Goal: Task Accomplishment & Management: Use online tool/utility

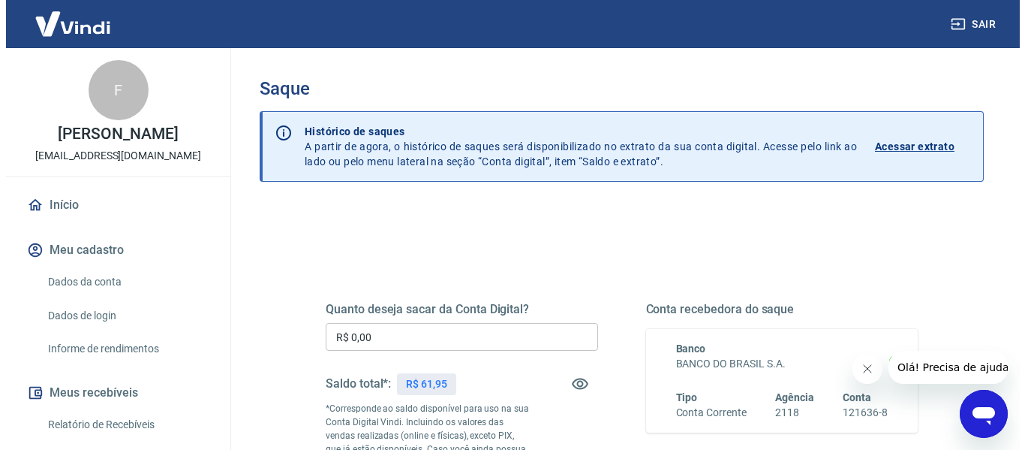
scroll to position [150, 0]
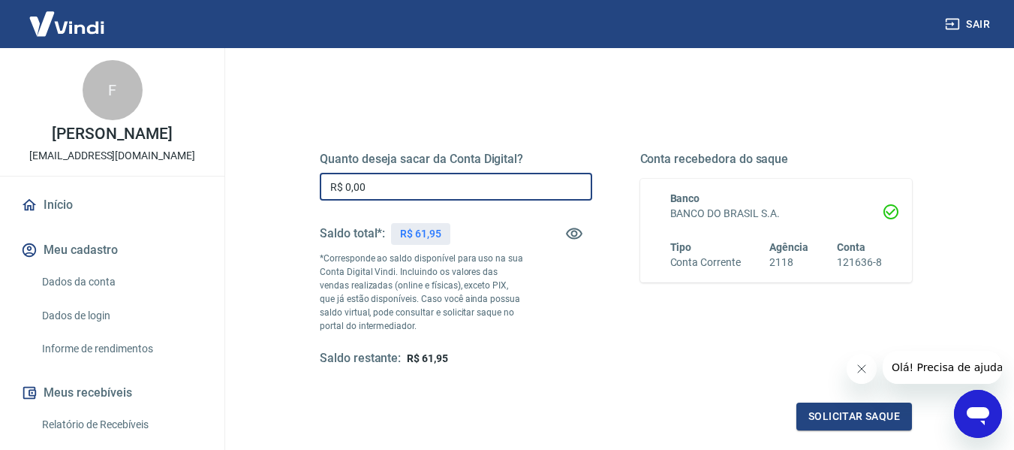
click at [426, 174] on input "R$ 0,00" at bounding box center [456, 187] width 272 height 28
type input "R$ 61,95"
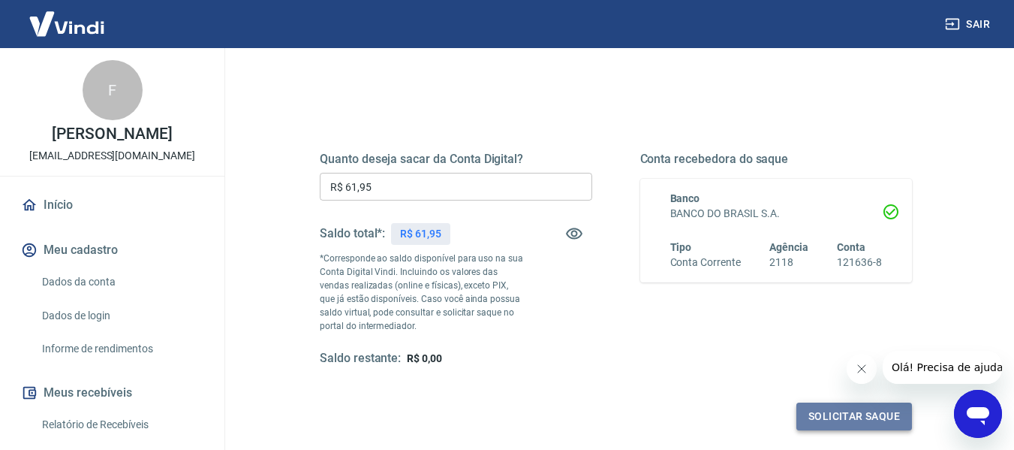
click at [822, 409] on button "Solicitar saque" at bounding box center [854, 416] width 116 height 28
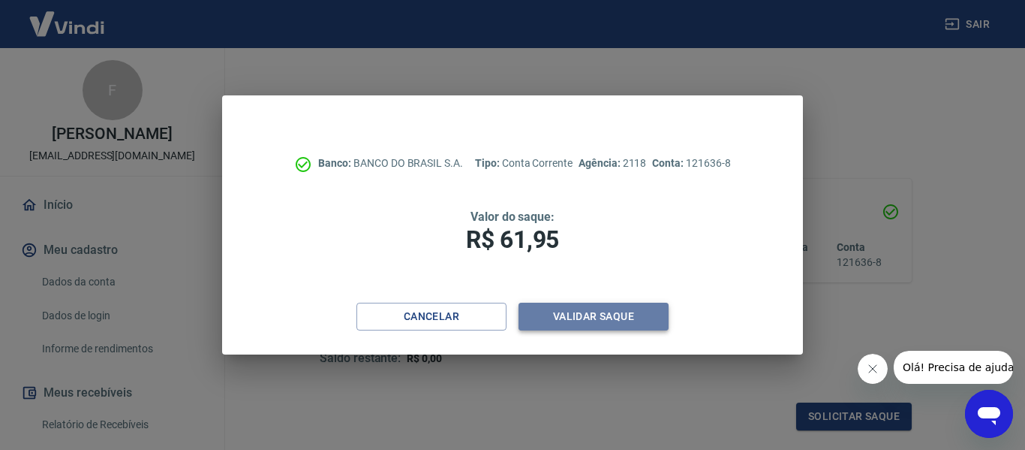
click at [599, 313] on button "Validar saque" at bounding box center [594, 316] width 150 height 28
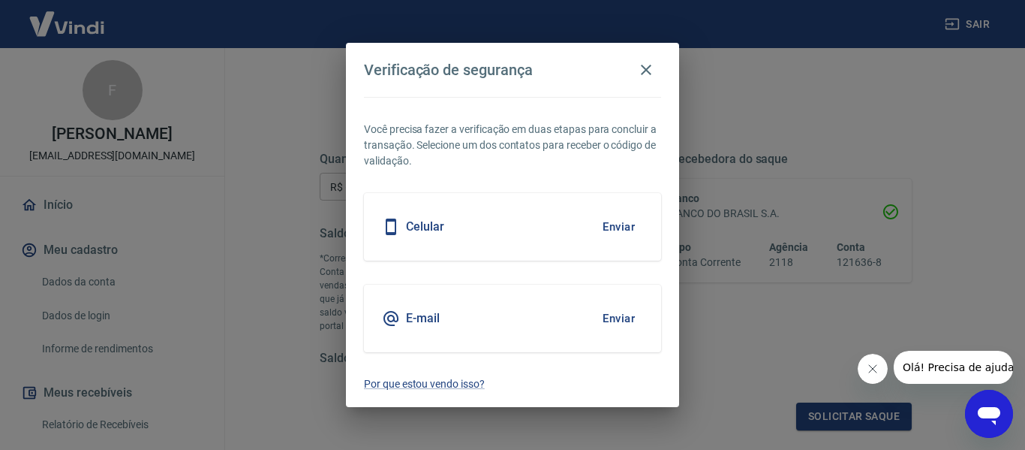
click at [610, 315] on button "Enviar" at bounding box center [618, 318] width 49 height 32
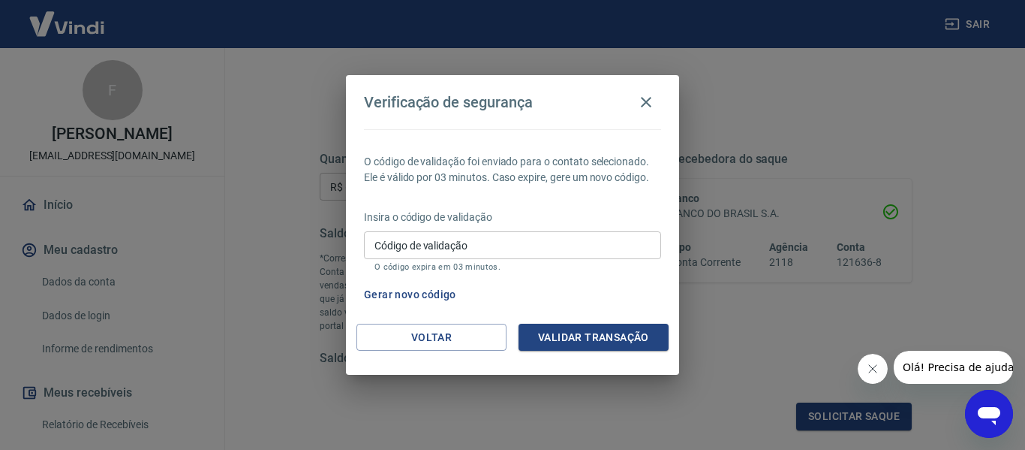
click at [489, 236] on input "Código de validação" at bounding box center [512, 245] width 297 height 28
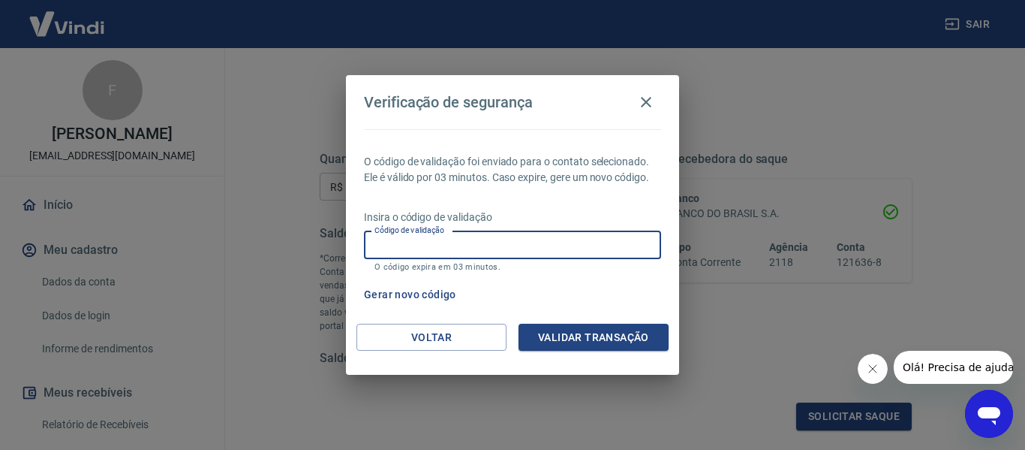
paste input "625001"
type input "625001"
click at [597, 345] on button "Validar transação" at bounding box center [594, 337] width 150 height 28
